Goal: Task Accomplishment & Management: Use online tool/utility

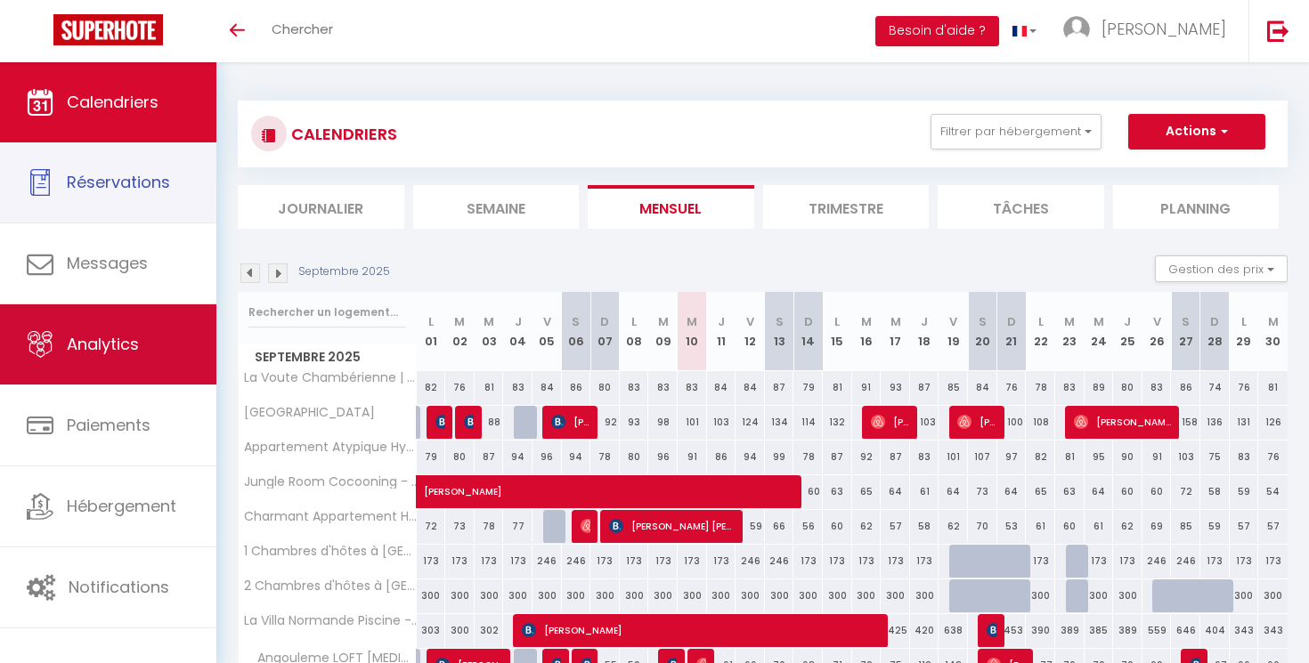
click at [82, 353] on span "Analytics" at bounding box center [103, 344] width 72 height 22
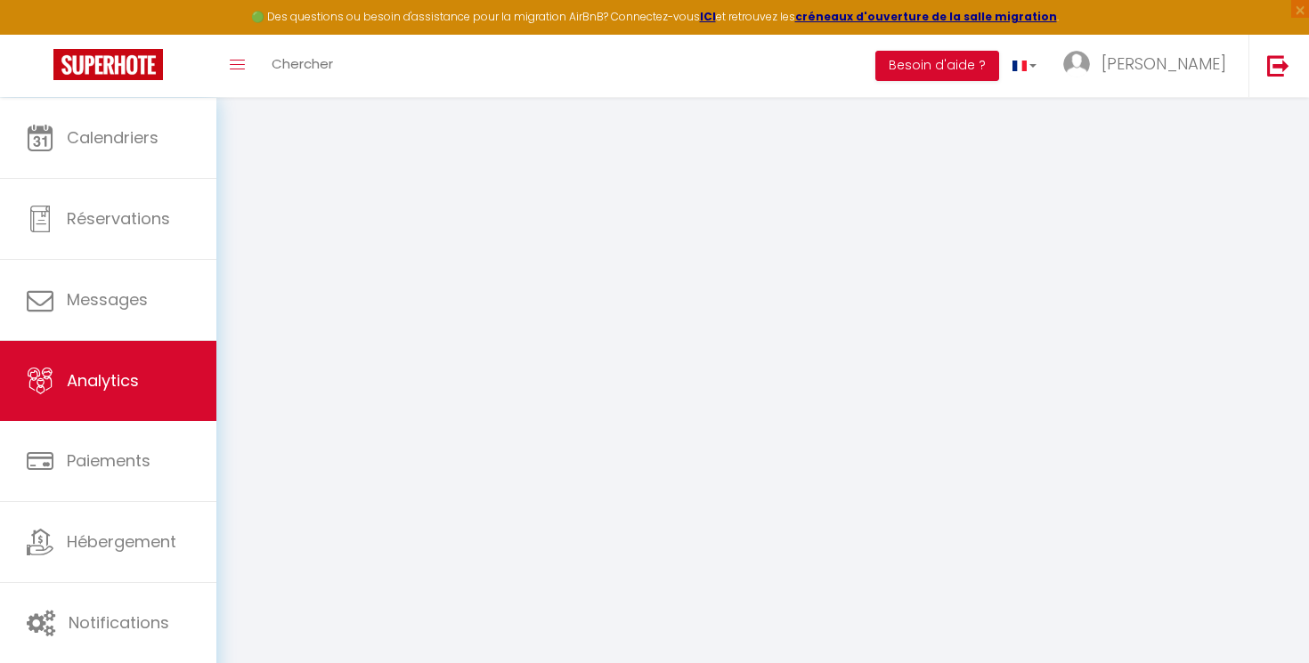
select select "2025"
select select "9"
select select
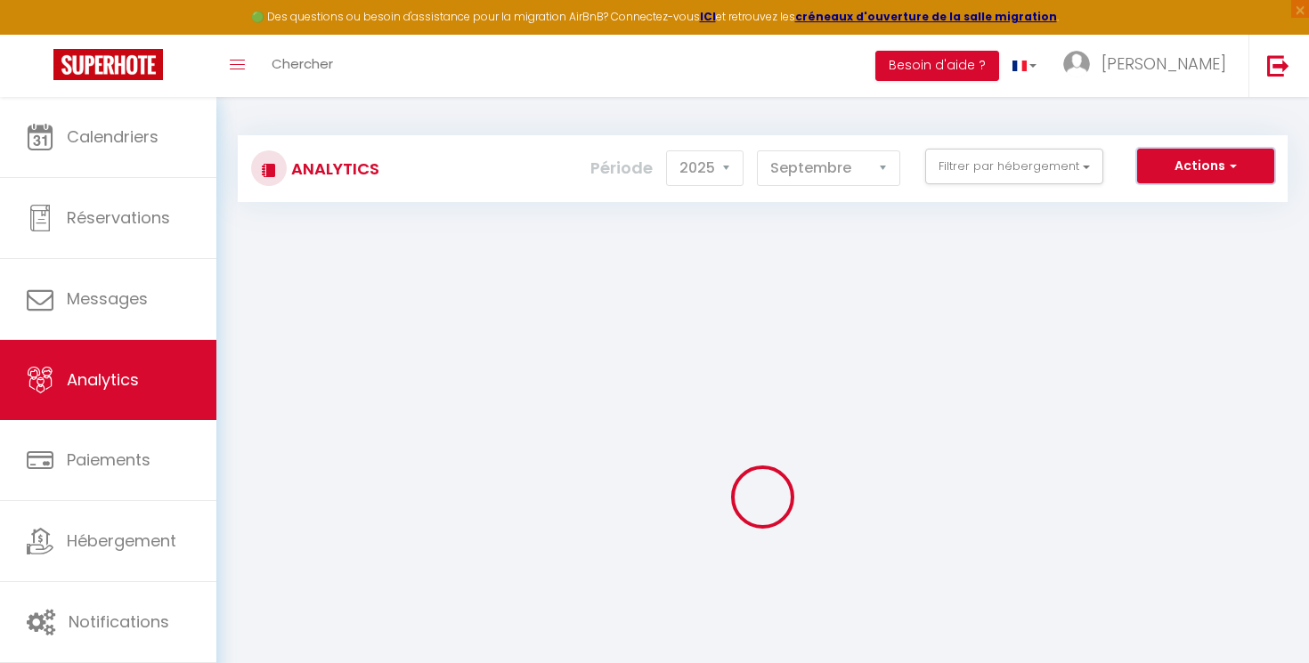
click at [1185, 168] on button "Actions" at bounding box center [1205, 167] width 137 height 36
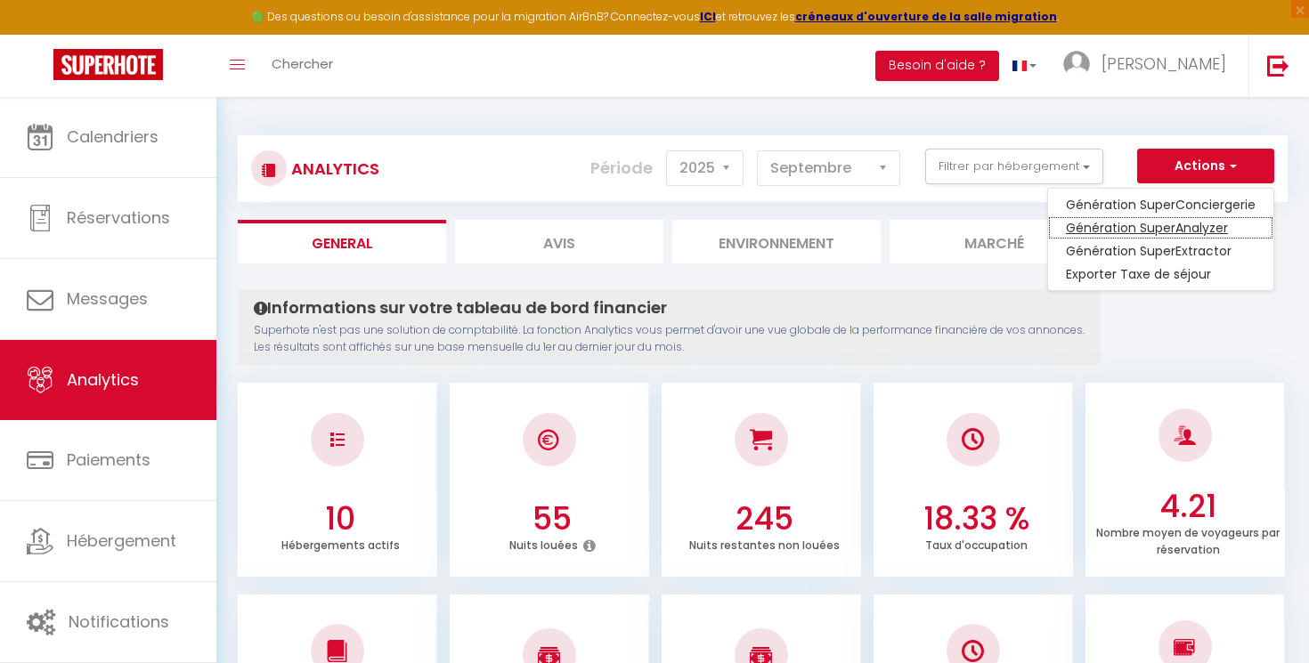
click at [1182, 230] on link "Génération SuperAnalyzer" at bounding box center [1160, 227] width 225 height 23
type input "[EMAIL_ADDRESS][DOMAIN_NAME]"
select select
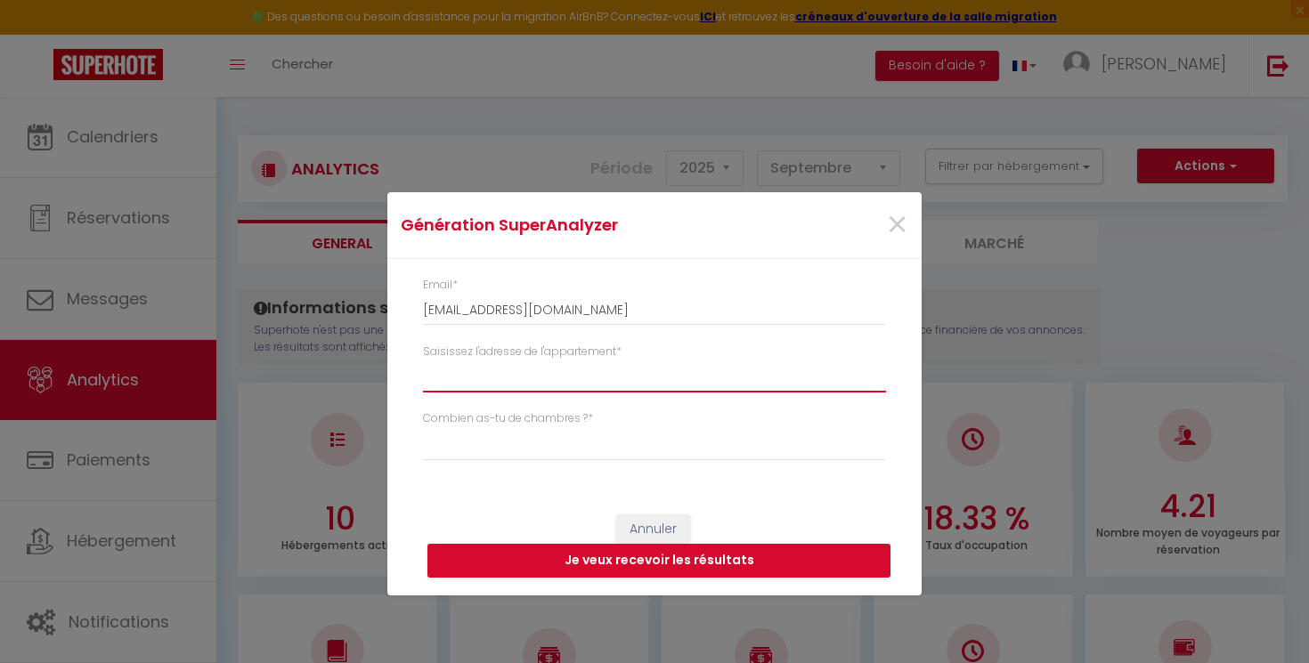
click at [680, 380] on input "Saisissez l'adresse de l'appartement *" at bounding box center [654, 377] width 463 height 32
paste input "Serra [PERSON_NAME]"
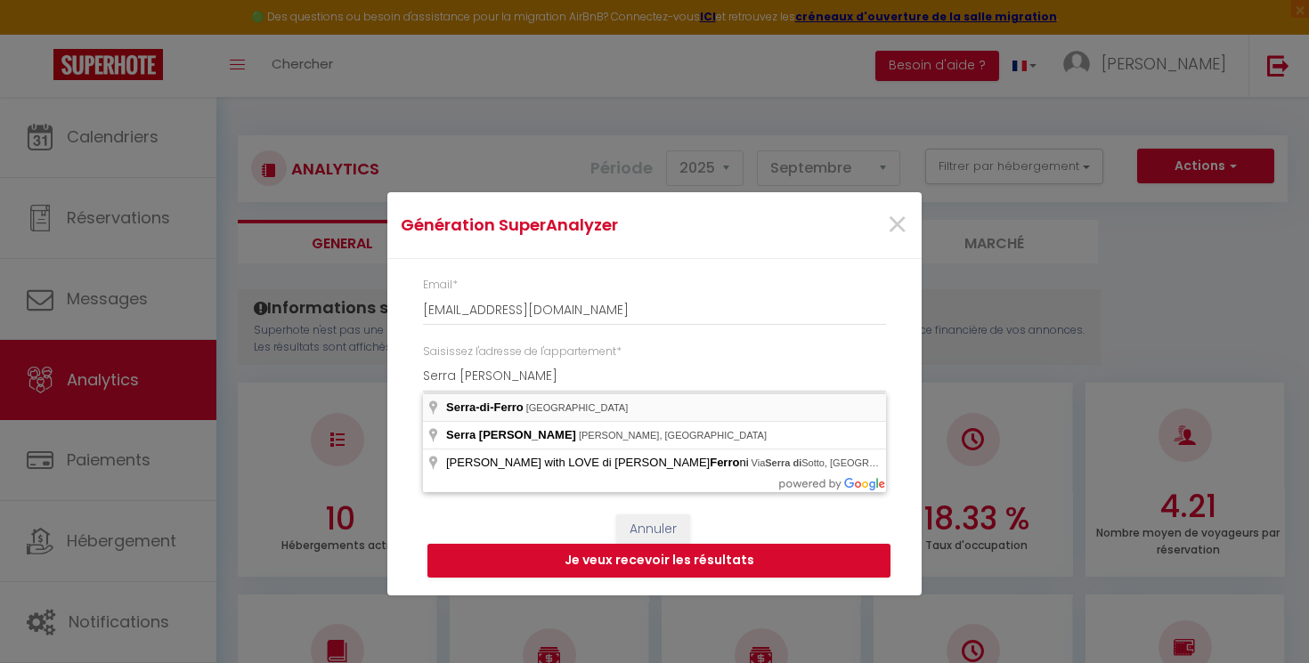
type input "[PERSON_NAME], [GEOGRAPHIC_DATA]"
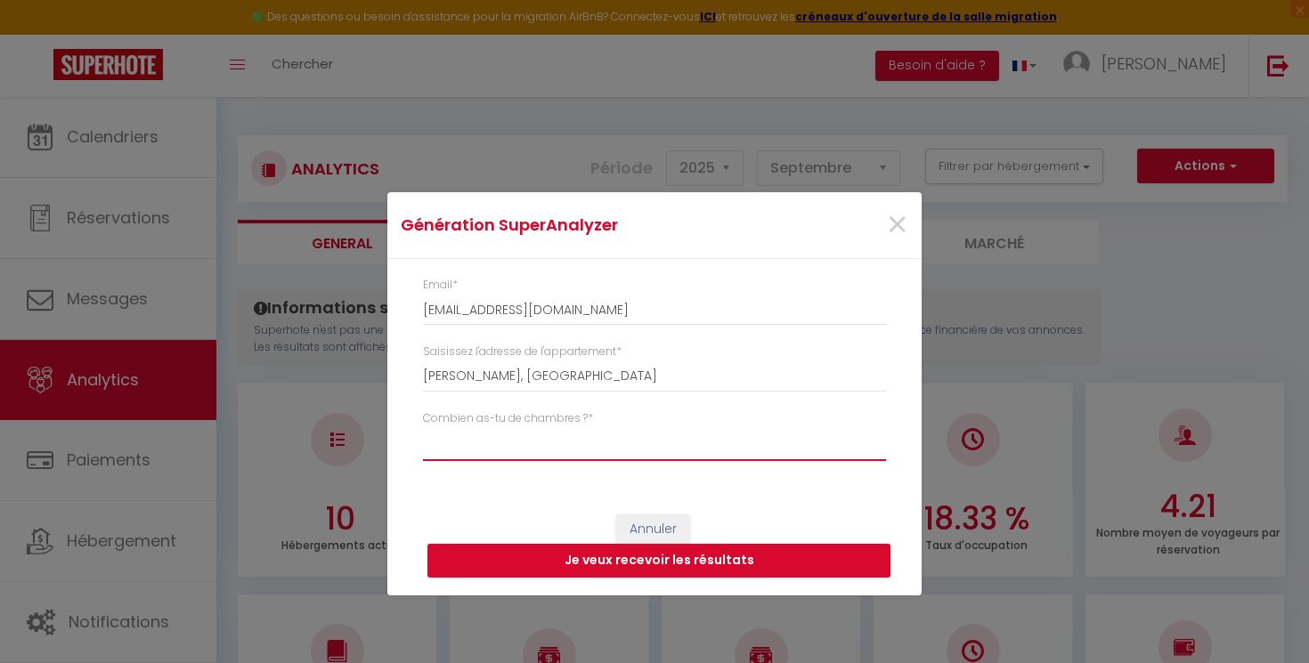
click at [423, 427] on select "Studio 1 chambre 2 chambres 3 chambres 4 chambres +" at bounding box center [654, 444] width 463 height 34
select select "[MEDICAL_DATA]"
click option "2 chambres" at bounding box center [0, 0] width 0 height 0
click at [584, 550] on button "Je veux recevoir les résultats" at bounding box center [658, 561] width 463 height 34
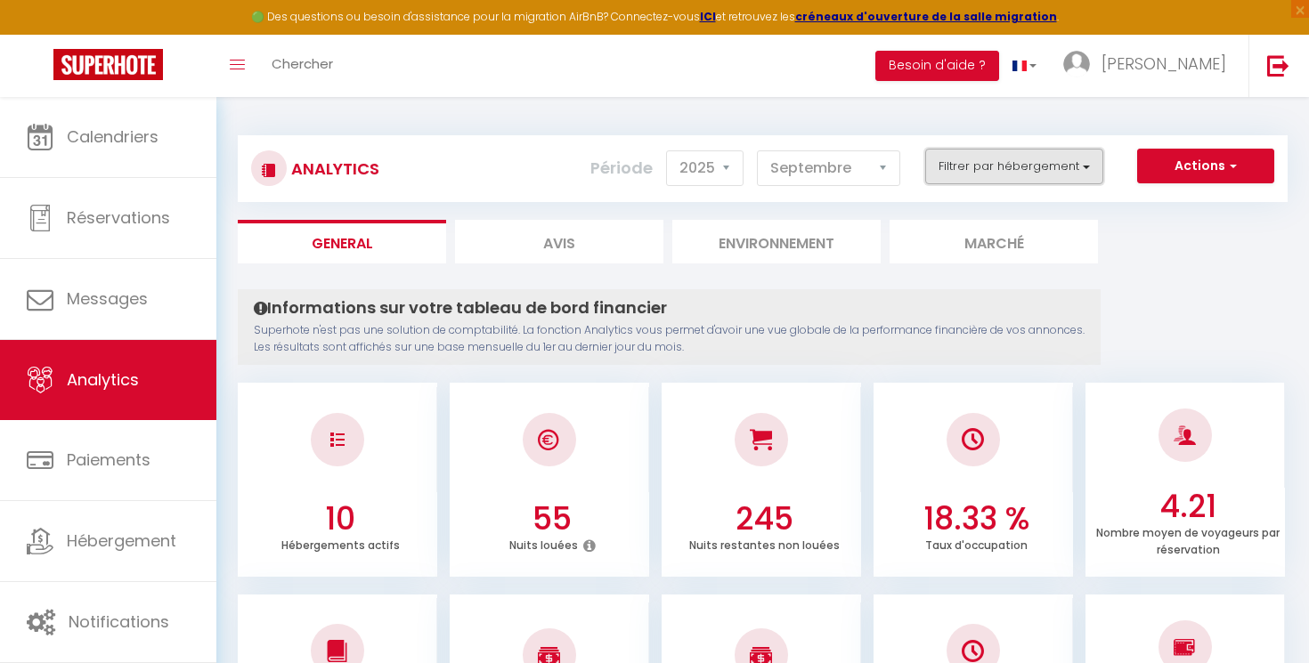
click at [1057, 175] on button "Filtrer par hébergement" at bounding box center [1014, 167] width 178 height 36
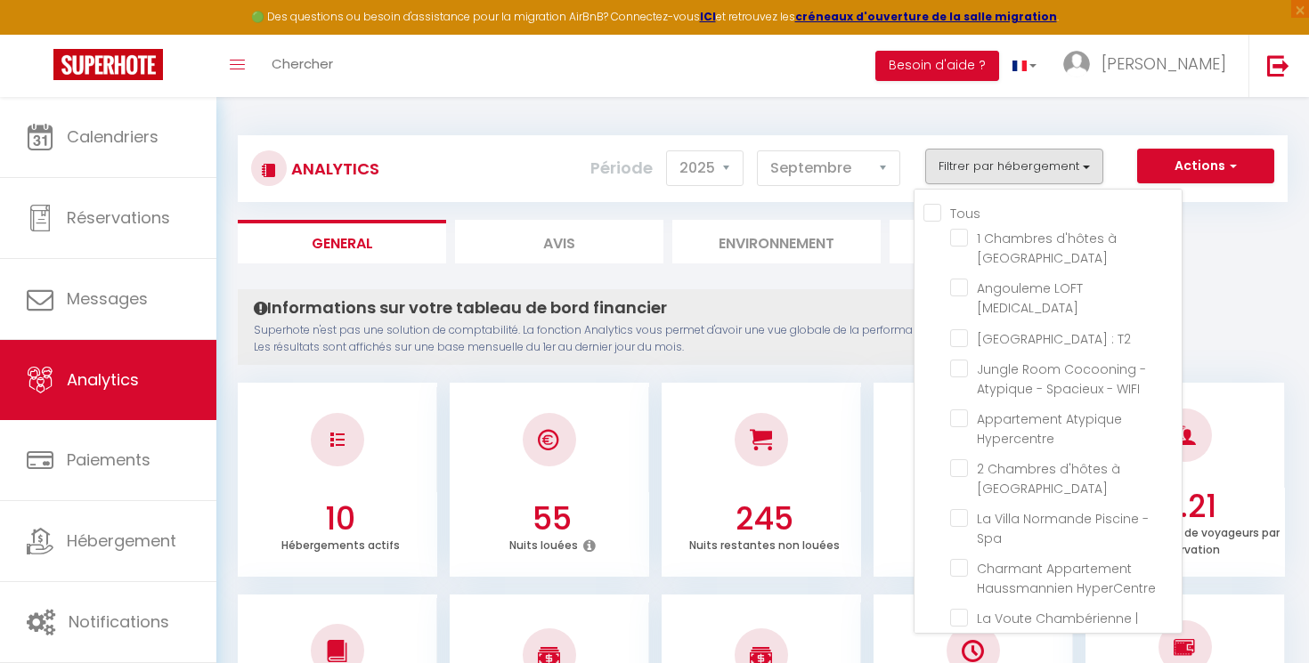
click at [961, 659] on Rouennaise "checkbox" at bounding box center [1065, 668] width 231 height 18
checkbox Rouennaise "true"
checkbox Trêve "false"
checkbox T3 "false"
checkbox T2 "false"
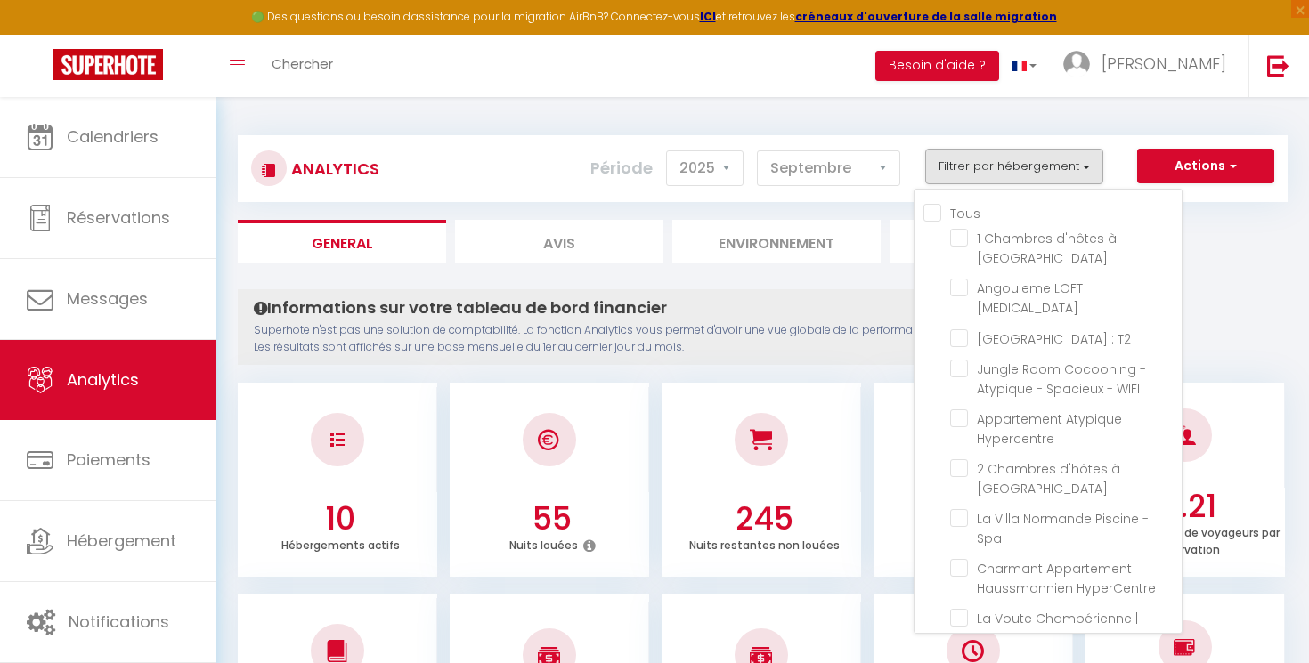
checkbox WIFI "false"
checkbox Hypercentre "false"
checkbox Trêve "false"
checkbox Spa "false"
checkbox HyperCentre "false"
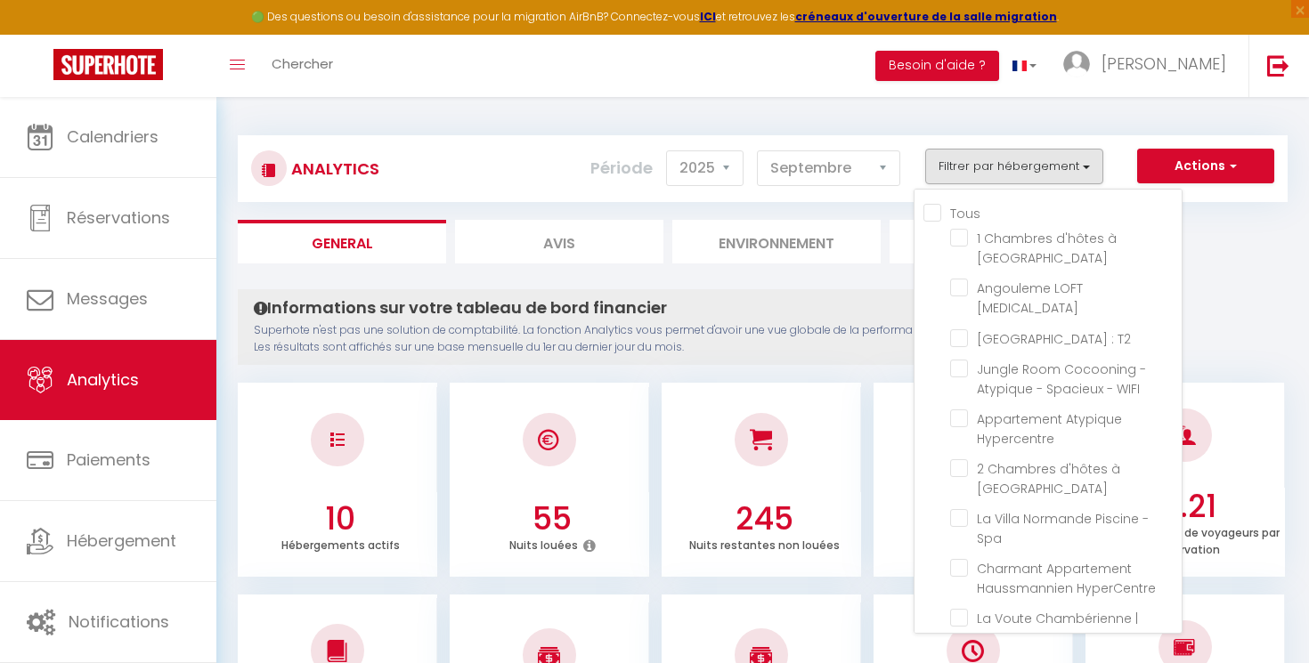
checkbox 61m² "false"
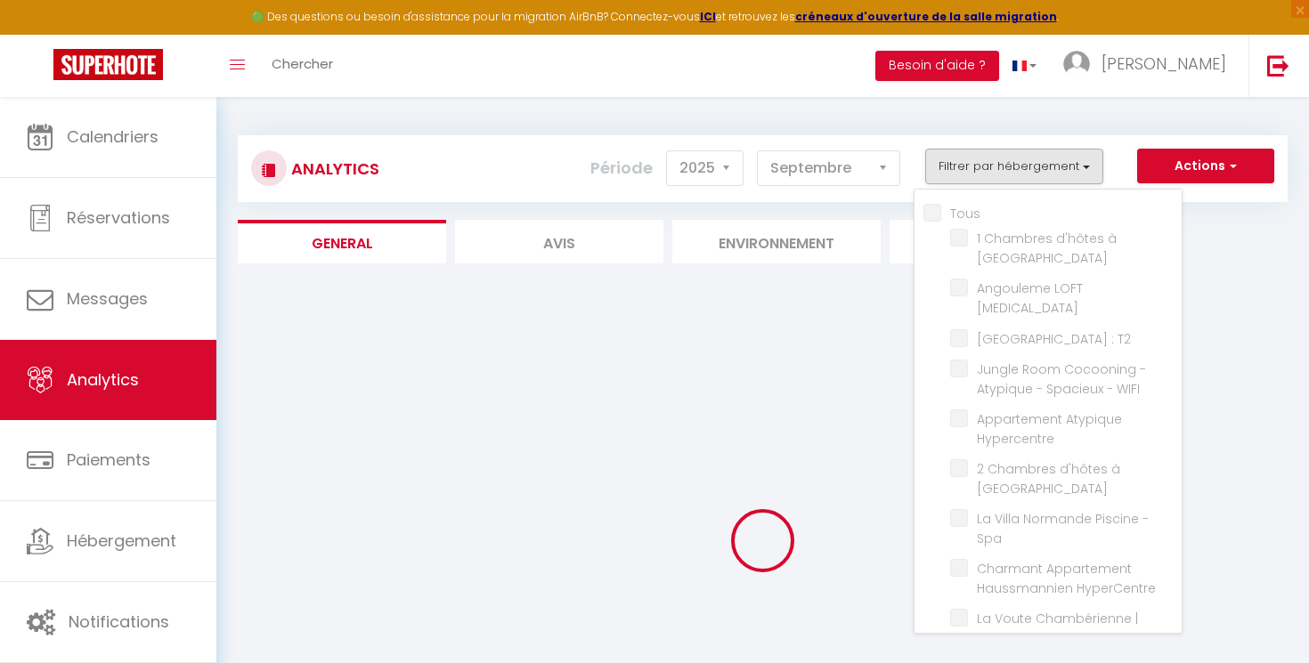
checkbox Trêve "false"
checkbox T3 "false"
checkbox T2 "false"
checkbox WIFI "false"
checkbox Hypercentre "false"
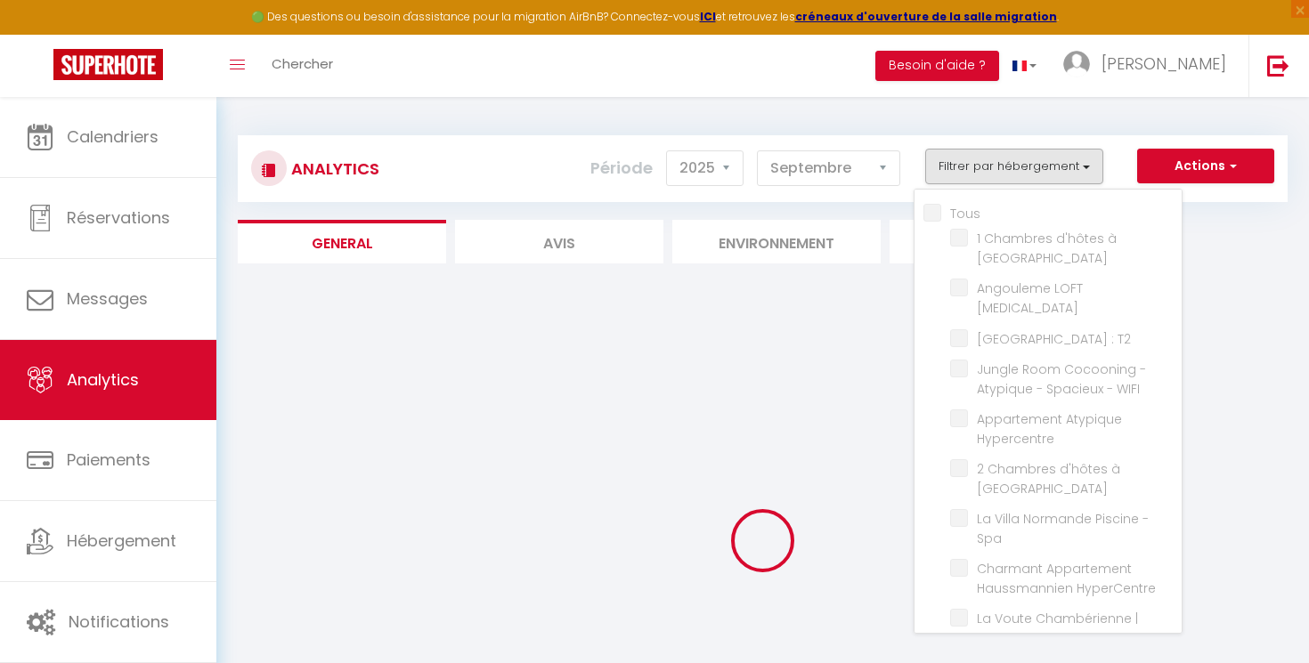
checkbox Trêve "false"
checkbox Spa "false"
checkbox HyperCentre "false"
checkbox 61m² "false"
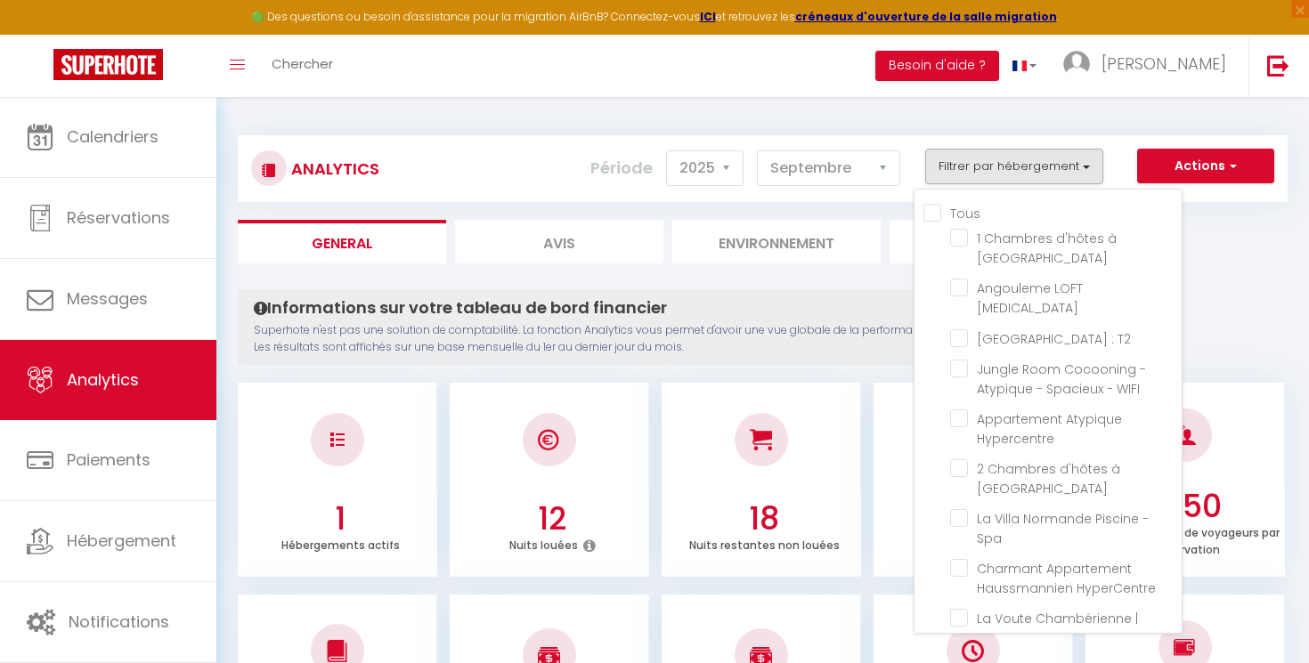
click at [803, 391] on div at bounding box center [760, 439] width 199 height 105
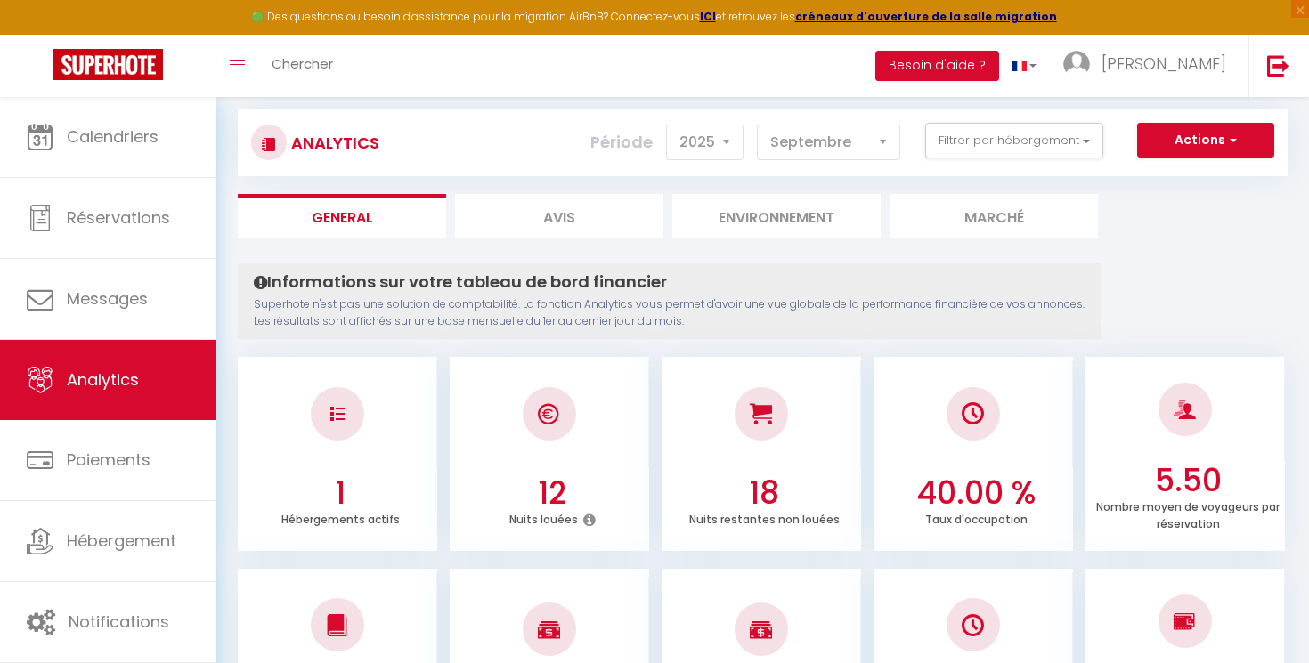
scroll to position [29, 0]
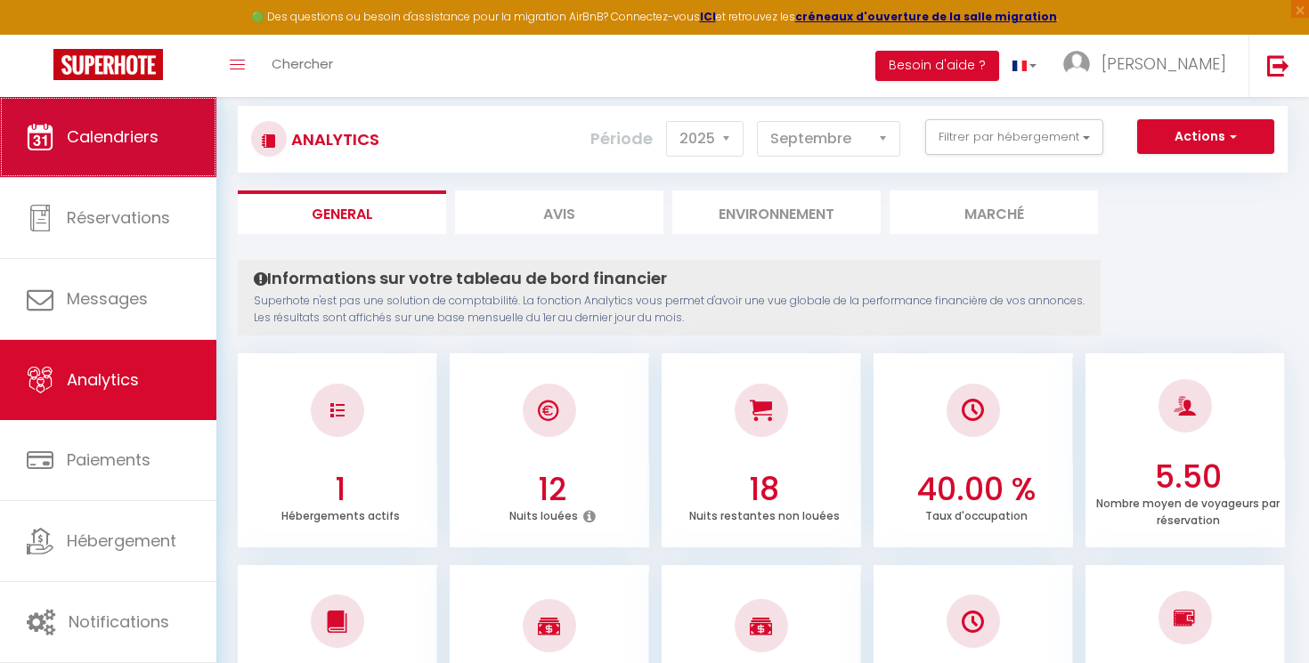
click at [177, 152] on link "Calendriers" at bounding box center [108, 137] width 216 height 80
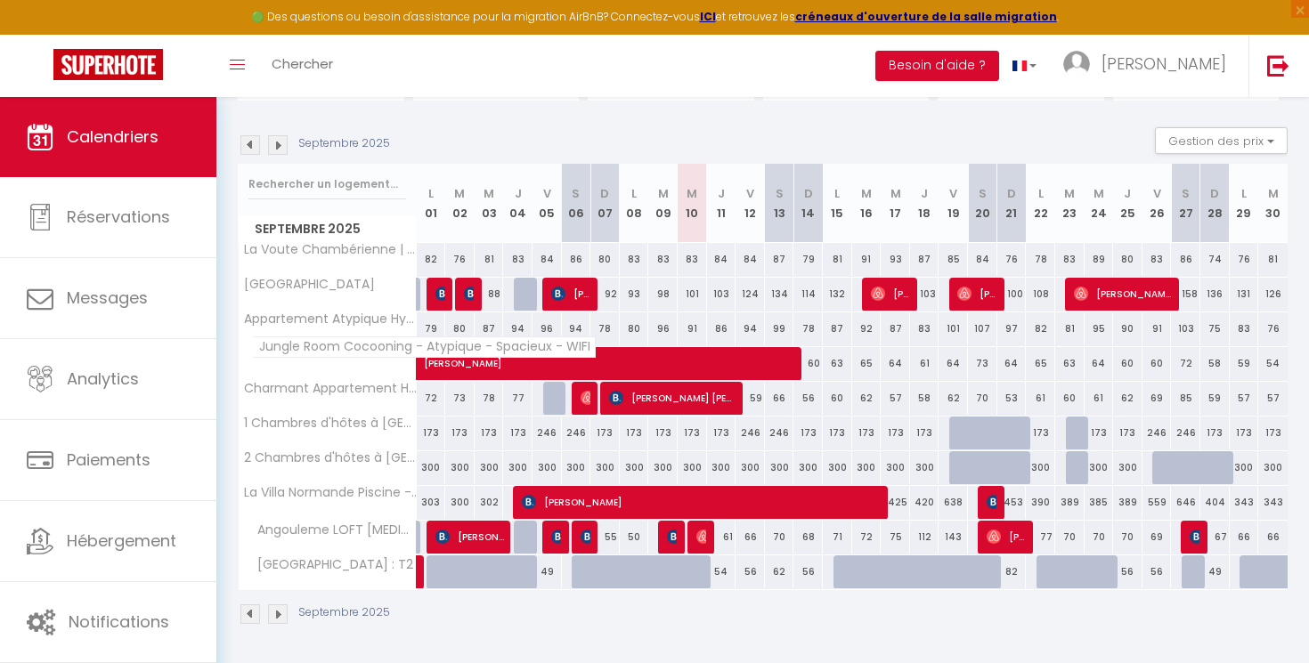
scroll to position [163, 0]
